Goal: Find contact information

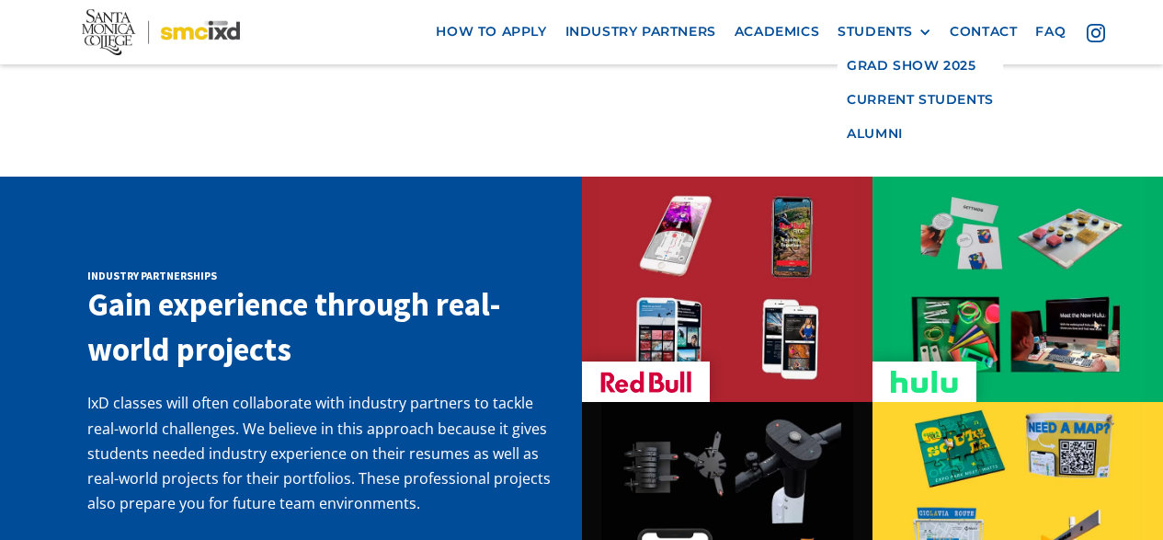
scroll to position [2850, 0]
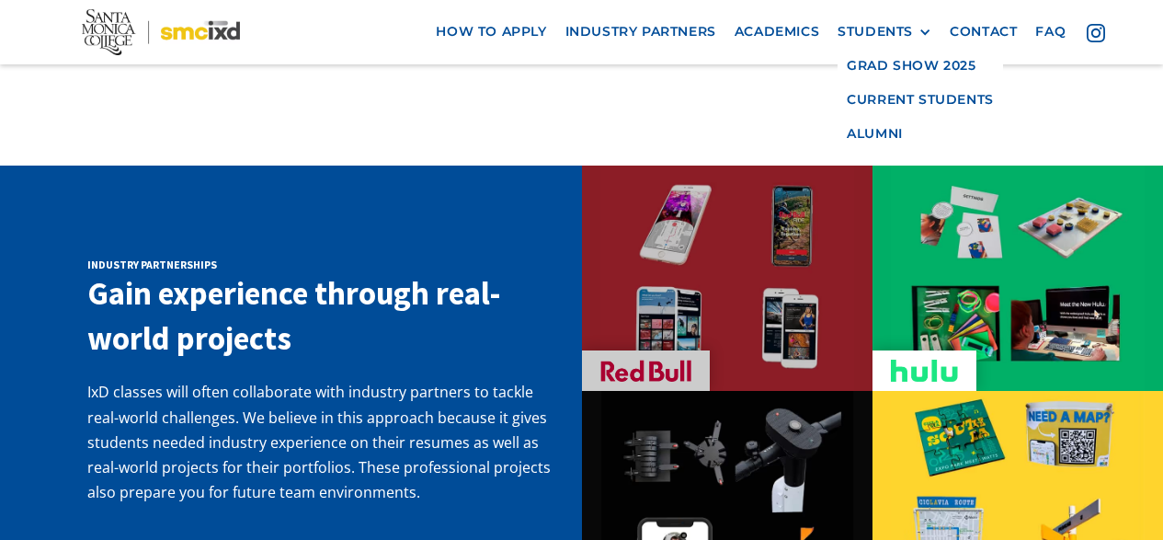
click at [625, 350] on div at bounding box center [646, 370] width 128 height 40
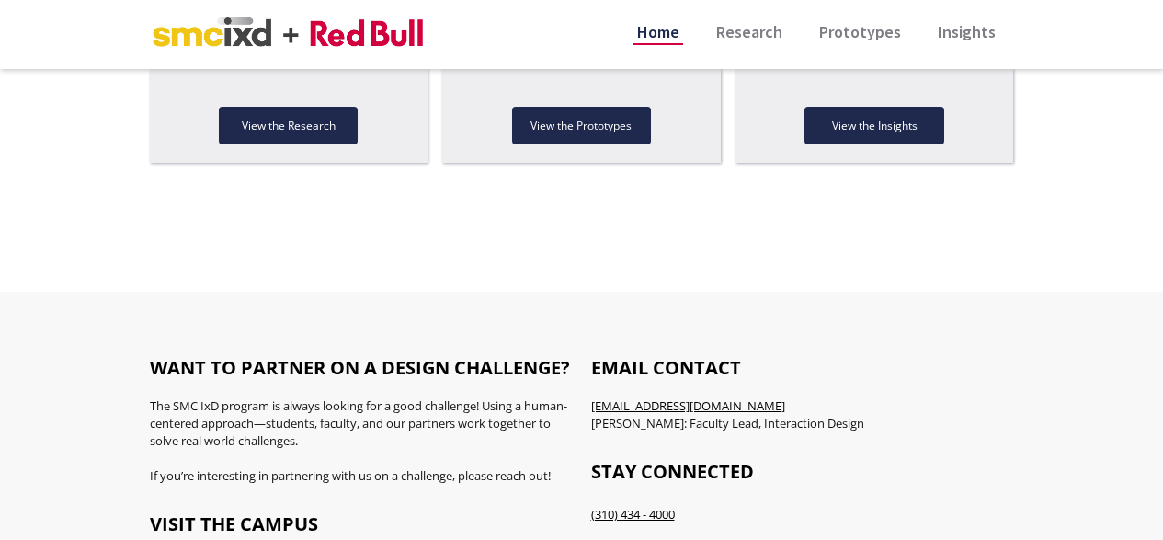
scroll to position [2207, 0]
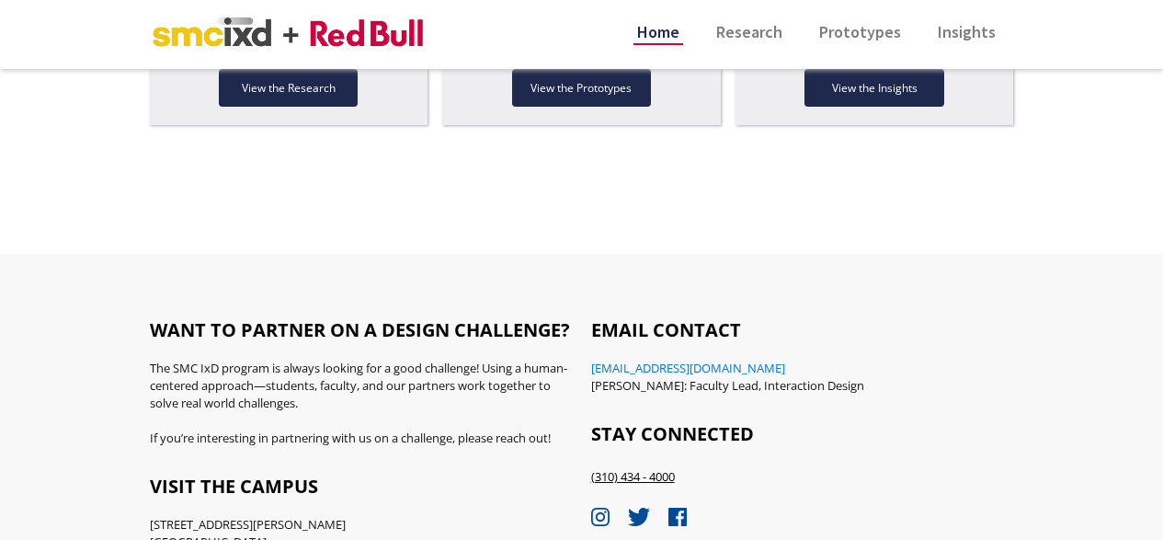
click at [618, 365] on link "chan_nicole@smc.edu" at bounding box center [688, 368] width 194 height 17
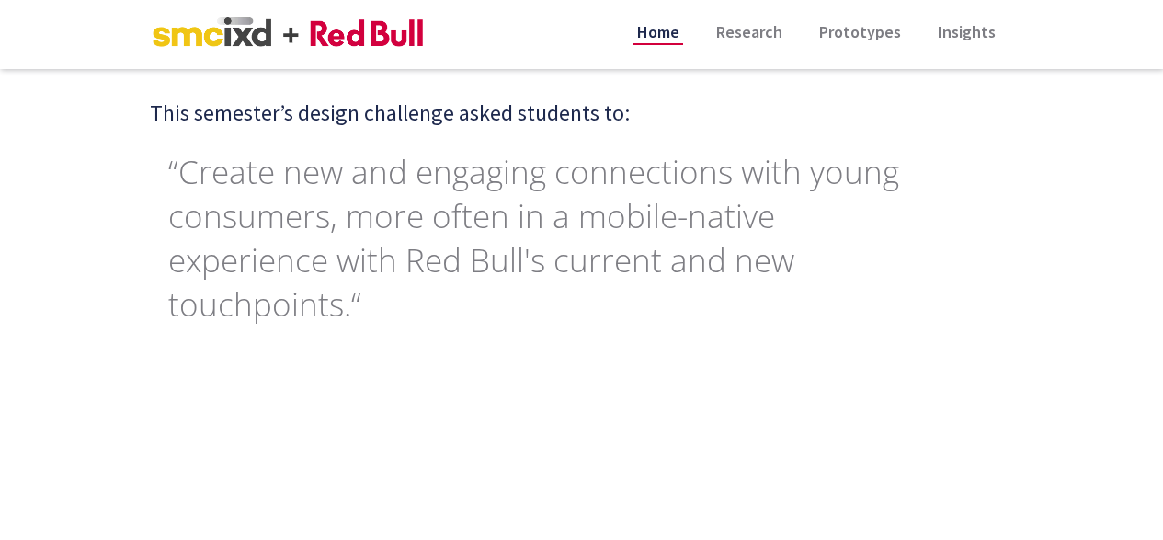
scroll to position [552, 0]
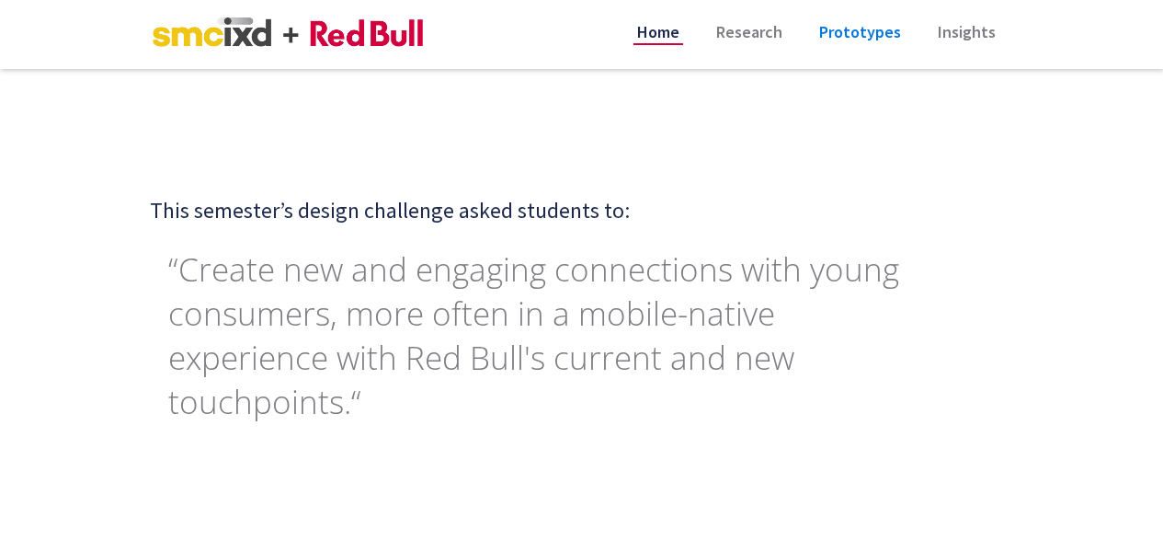
click at [885, 33] on link "Prototypes" at bounding box center [860, 21] width 89 height 43
